Goal: Find specific page/section: Find specific page/section

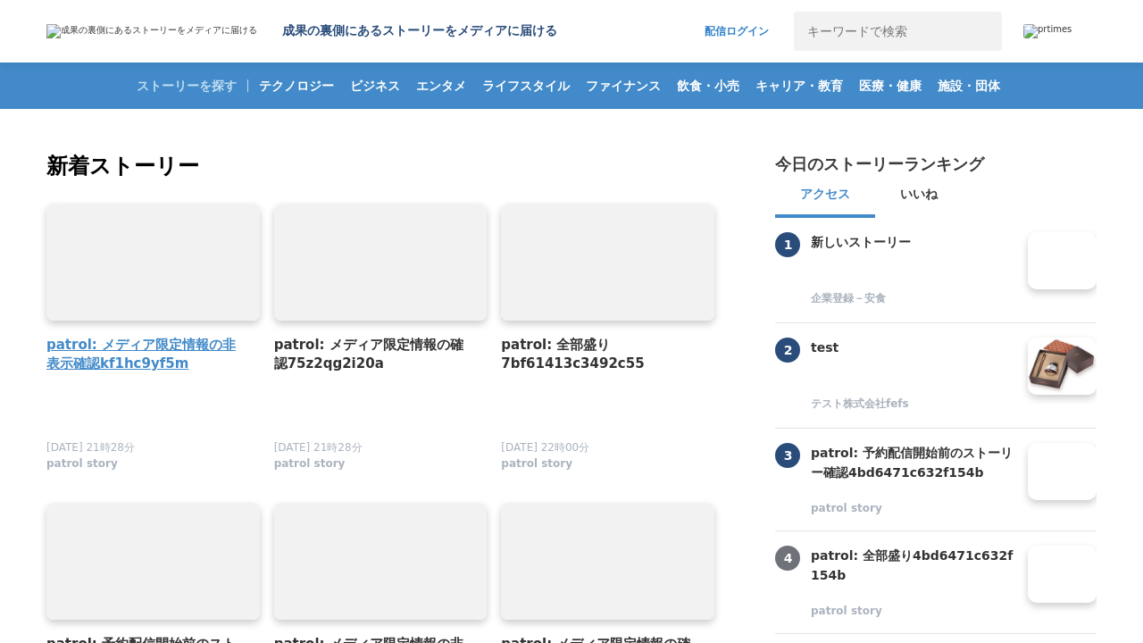
click at [145, 354] on h4 "patrol: メディア限定情報の非表示確認kf1hc9yf5m" at bounding box center [145, 354] width 199 height 39
